Goal: Information Seeking & Learning: Learn about a topic

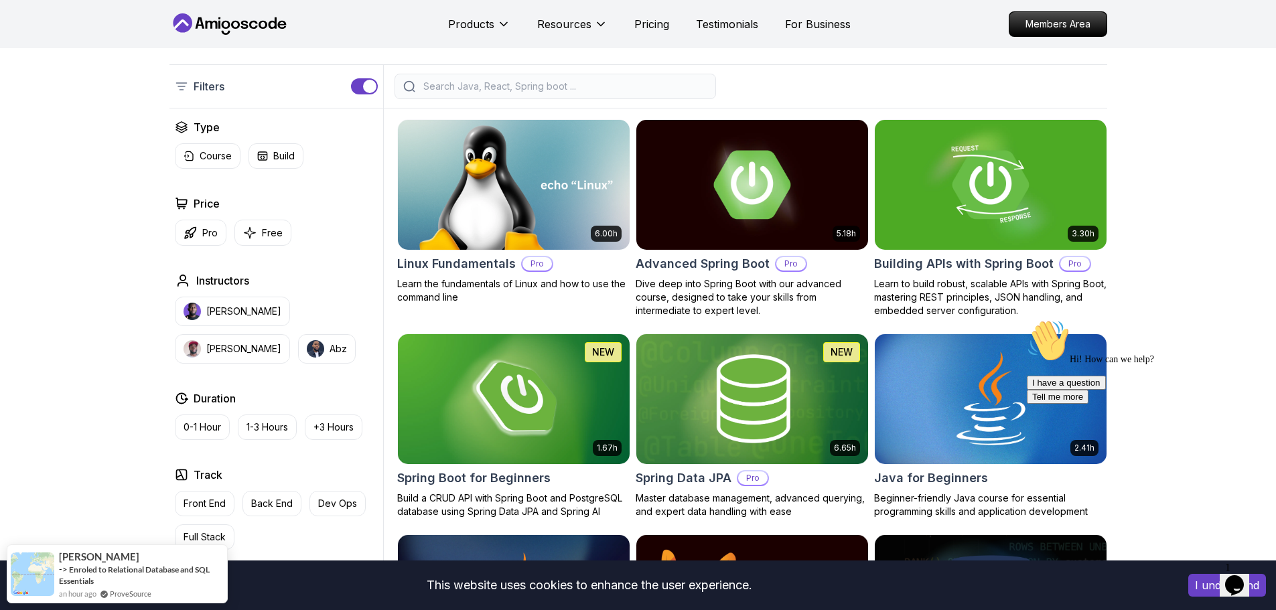
scroll to position [369, 0]
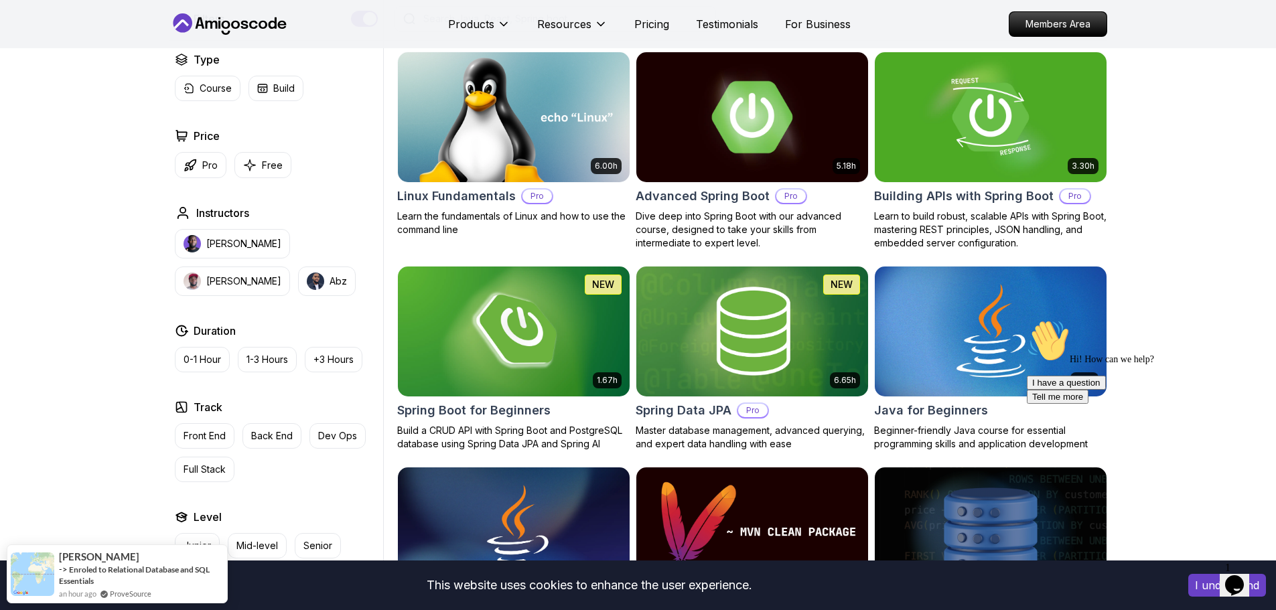
click at [674, 195] on h2 "Advanced Spring Boot" at bounding box center [703, 196] width 134 height 19
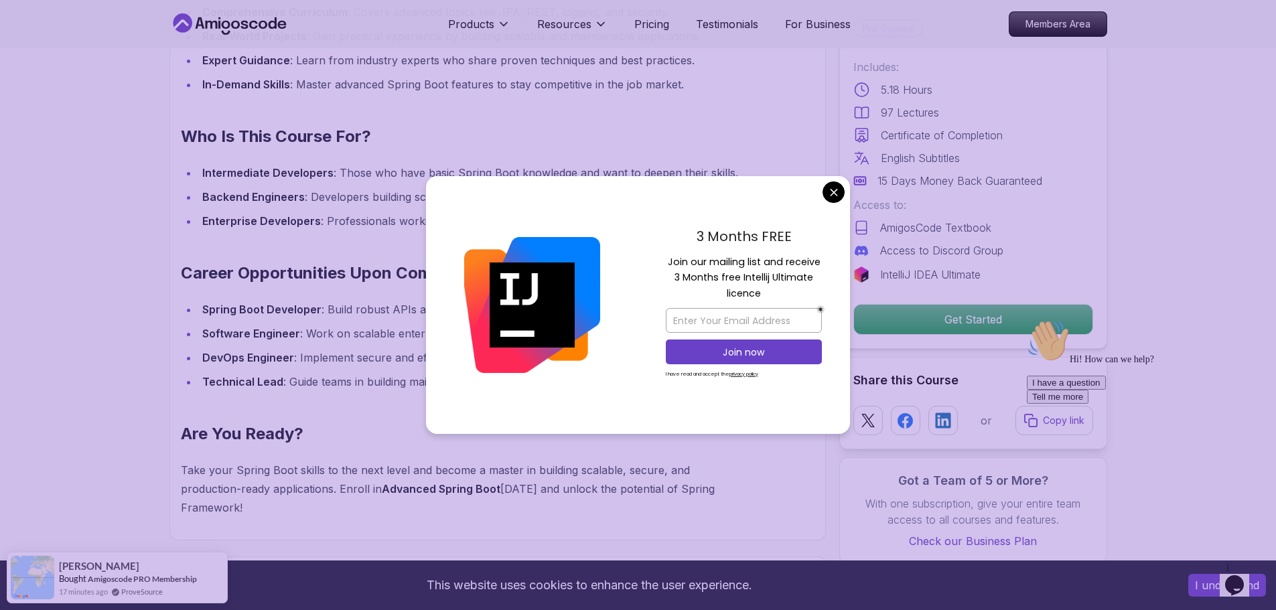
scroll to position [1742, 0]
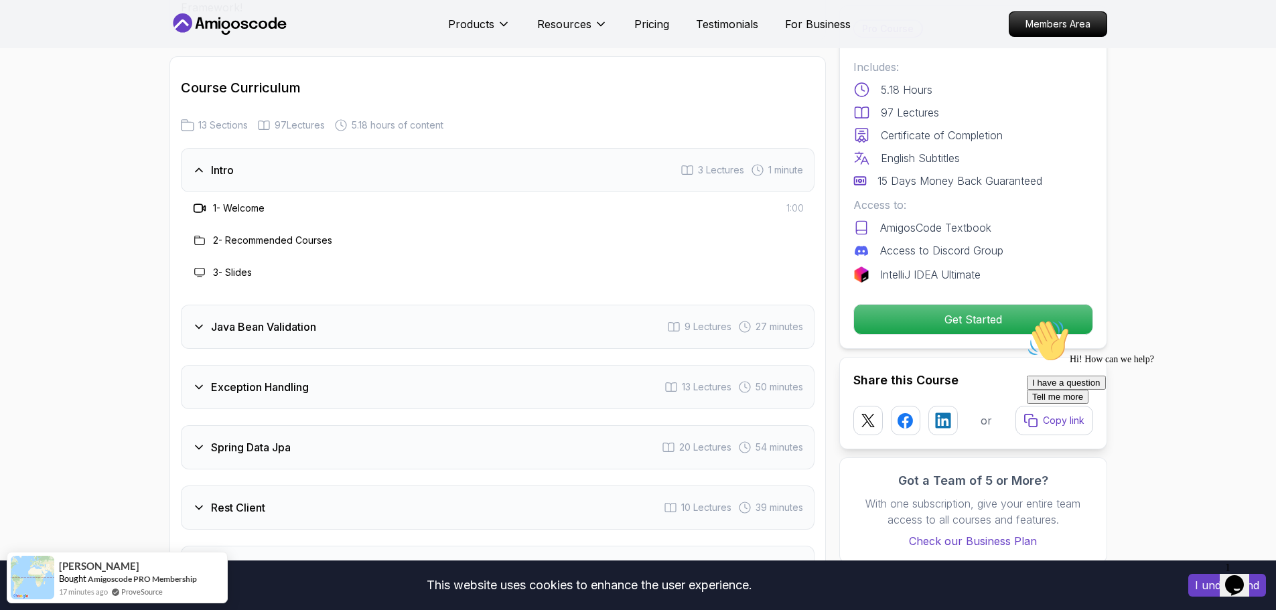
click at [244, 234] on h3 "2 - Recommended Courses" at bounding box center [272, 240] width 119 height 13
click at [781, 163] on span "1 minute" at bounding box center [785, 169] width 35 height 13
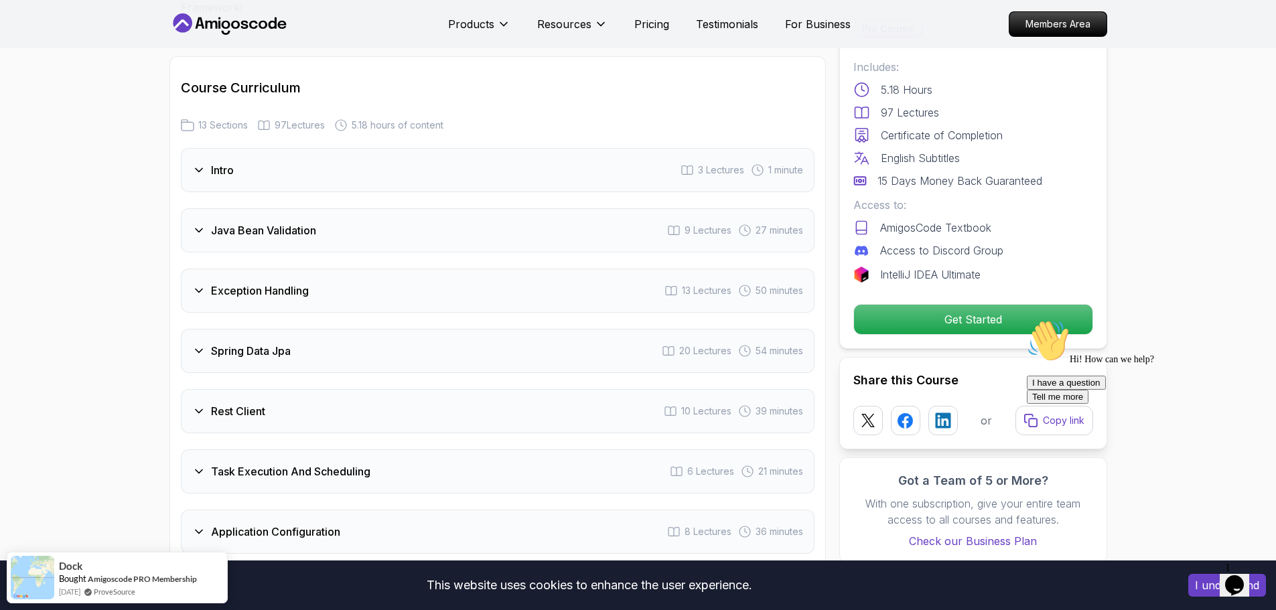
click at [720, 163] on span "3 Lectures" at bounding box center [721, 169] width 46 height 13
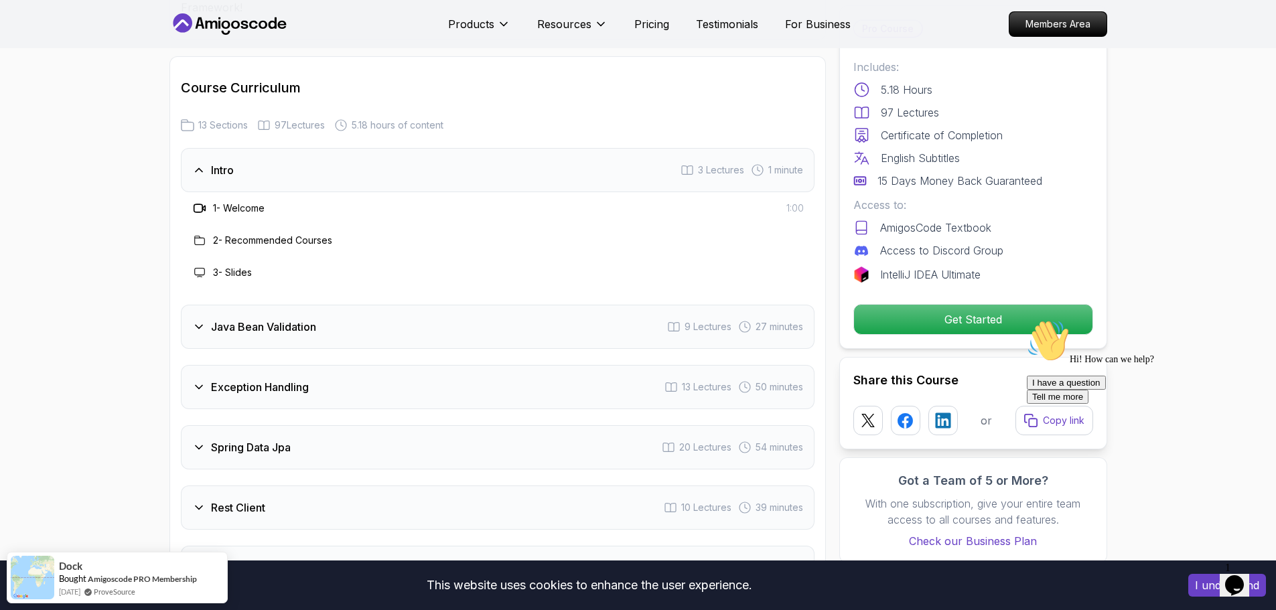
click at [219, 202] on h3 "1 - Welcome" at bounding box center [239, 208] width 52 height 13
click at [212, 232] on div "2 - Recommended Courses" at bounding box center [262, 240] width 141 height 16
